Goal: Task Accomplishment & Management: Complete application form

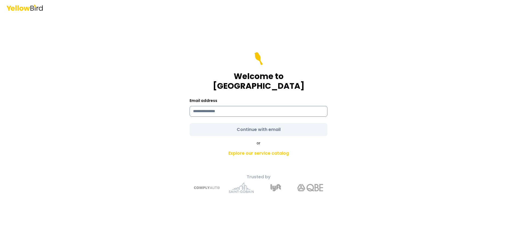
click at [202, 107] on input at bounding box center [258, 111] width 138 height 11
type input "**********"
click at [208, 122] on form "**********" at bounding box center [258, 94] width 138 height 84
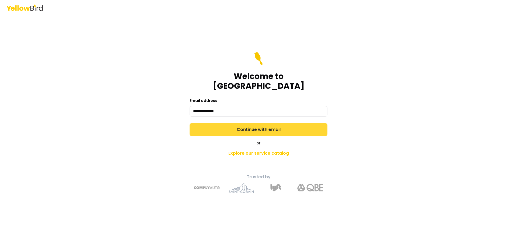
click at [204, 126] on button "Continue with email" at bounding box center [258, 129] width 138 height 13
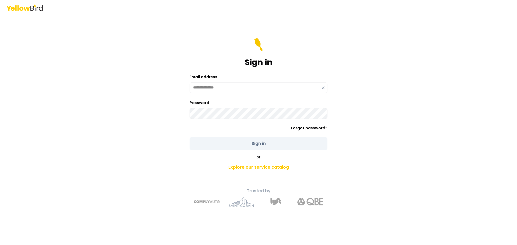
click at [258, 143] on button "Sign in" at bounding box center [258, 143] width 138 height 13
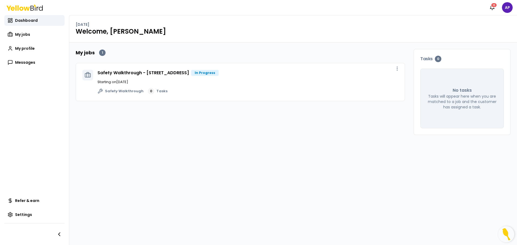
click at [236, 90] on div "Safety Walkthrough 0 Tasks" at bounding box center [247, 91] width 301 height 6
click at [220, 78] on div "Safety Walkthrough - [STREET_ADDRESS] In Progress Starting on [DATE] Safety Wal…" at bounding box center [247, 82] width 301 height 25
click at [218, 76] on div "Safety Walkthrough - [STREET_ADDRESS] In Progress Starting on [DATE] Safety Wal…" at bounding box center [247, 82] width 301 height 25
click at [189, 73] on link "Safety Walkthrough - [STREET_ADDRESS]" at bounding box center [142, 73] width 91 height 6
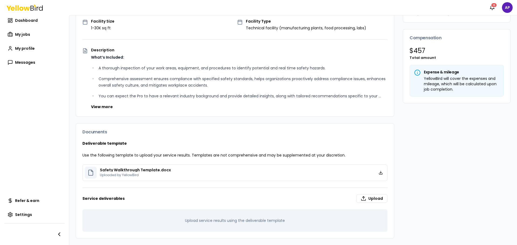
scroll to position [115, 0]
click at [378, 199] on label "Upload" at bounding box center [371, 198] width 31 height 9
click at [370, 197] on label "Upload" at bounding box center [371, 198] width 31 height 9
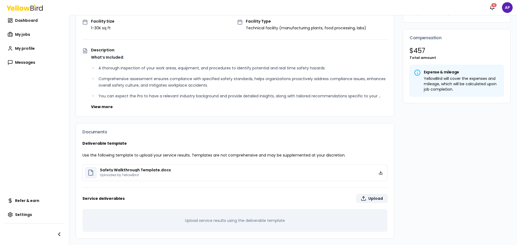
click at [373, 202] on label "Upload" at bounding box center [371, 198] width 31 height 9
click at [361, 200] on label "Upload" at bounding box center [371, 198] width 31 height 9
type input "**********"
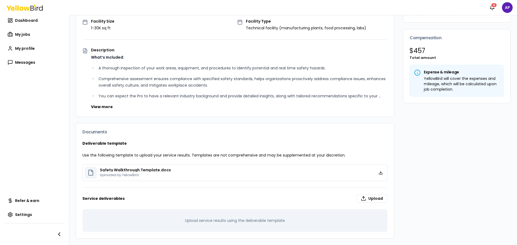
scroll to position [115, 0]
click at [371, 195] on label "Upload" at bounding box center [371, 198] width 31 height 9
type input "**********"
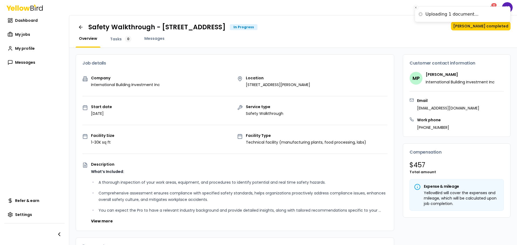
scroll to position [0, 0]
click at [155, 40] on span "Messages" at bounding box center [154, 38] width 20 height 5
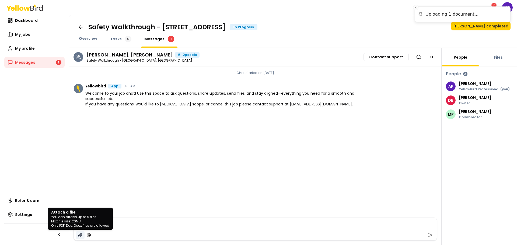
click at [78, 236] on icon "button" at bounding box center [79, 234] width 3 height 3
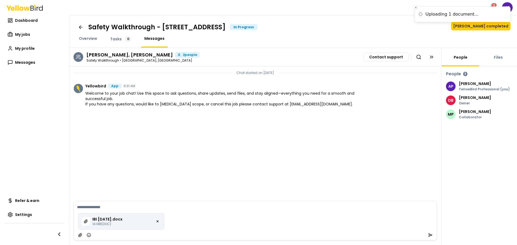
click at [221, 208] on textarea at bounding box center [255, 207] width 363 height 12
type textarea "**********"
click at [429, 235] on icon "submit" at bounding box center [430, 235] width 4 height 4
click at [157, 221] on icon "button" at bounding box center [157, 221] width 3 height 3
click at [94, 42] on div "Overview" at bounding box center [88, 42] width 25 height 12
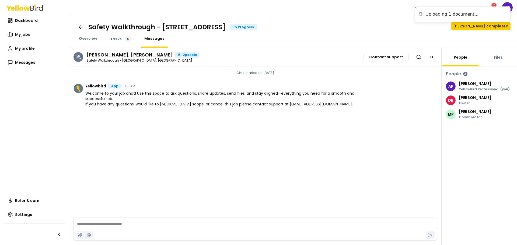
click at [94, 42] on div "Overview" at bounding box center [88, 42] width 25 height 12
click at [91, 39] on span "Overview" at bounding box center [88, 38] width 18 height 5
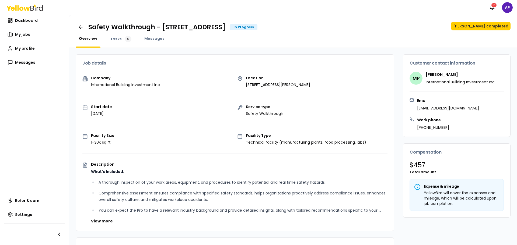
click at [476, 31] on div "Safety Walkthrough - 23411 [PERSON_NAME], [GEOGRAPHIC_DATA] In Progress Mark jo…" at bounding box center [293, 27] width 435 height 11
click at [477, 27] on button "[PERSON_NAME] completed" at bounding box center [480, 26] width 59 height 9
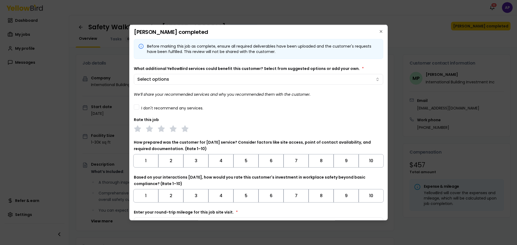
click at [196, 110] on label "I don't recommend any services." at bounding box center [172, 108] width 62 height 4
click at [139, 110] on button "I don't recommend any services." at bounding box center [136, 106] width 5 height 5
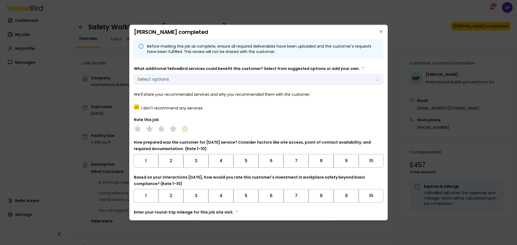
click at [187, 129] on polygon at bounding box center [185, 128] width 6 height 6
click at [370, 163] on button "10" at bounding box center [370, 160] width 25 height 13
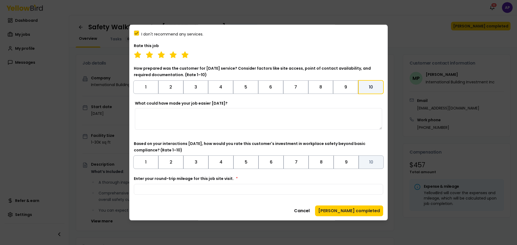
click at [368, 159] on button "10" at bounding box center [370, 161] width 25 height 13
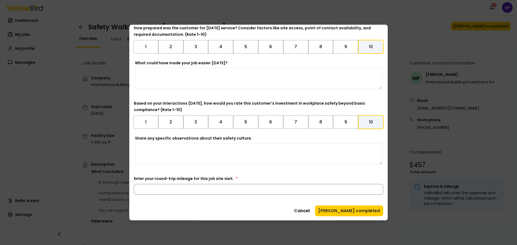
scroll to position [114, 0]
click at [247, 187] on input "Enter your round-trip mileage for this job site visit. *" at bounding box center [258, 189] width 249 height 11
type input "**"
click at [349, 215] on button "[PERSON_NAME] completed" at bounding box center [349, 210] width 68 height 11
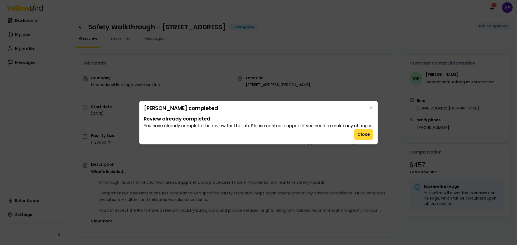
click at [360, 133] on button "Close" at bounding box center [363, 134] width 19 height 11
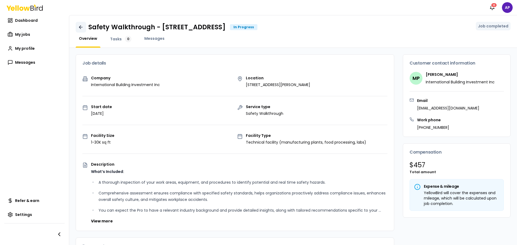
click at [80, 29] on icon at bounding box center [80, 26] width 5 height 5
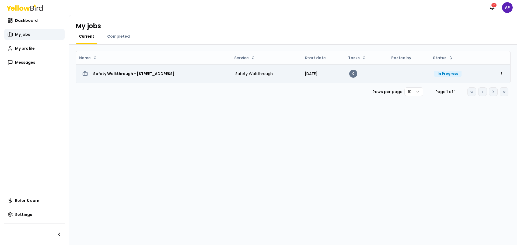
click at [174, 75] on h3 "Safety Walkthrough - [STREET_ADDRESS]" at bounding box center [133, 74] width 81 height 10
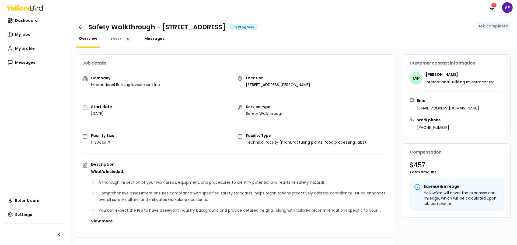
click at [149, 38] on span "Messages" at bounding box center [154, 38] width 20 height 5
